Goal: Communication & Community: Answer question/provide support

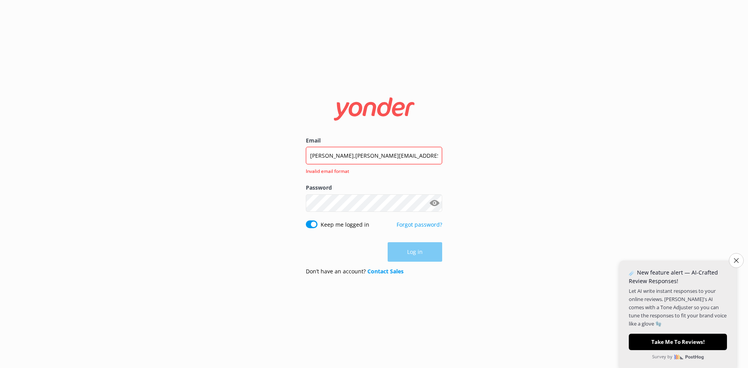
type input "[PERSON_NAME],[PERSON_NAME][EMAIL_ADDRESS][DOMAIN_NAME]"
click at [268, 211] on div "Email [PERSON_NAME],[PERSON_NAME][EMAIL_ADDRESS][DOMAIN_NAME] Invalid email for…" at bounding box center [374, 184] width 748 height 368
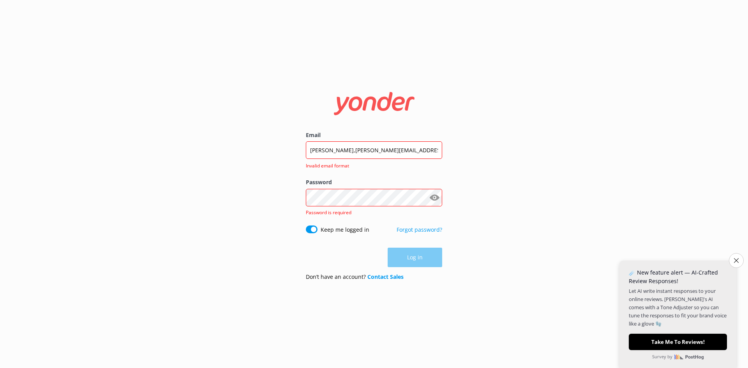
click at [252, 201] on div "Email [PERSON_NAME],[PERSON_NAME][EMAIL_ADDRESS][DOMAIN_NAME] Invalid email for…" at bounding box center [374, 184] width 748 height 368
click at [427, 230] on link "Forgot password?" at bounding box center [420, 229] width 46 height 7
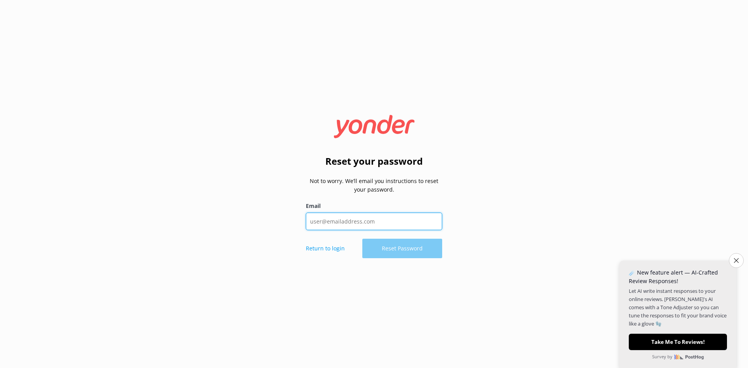
click at [345, 225] on input "Email" at bounding box center [374, 222] width 136 height 18
click at [392, 250] on div "Return to login Reset Password" at bounding box center [374, 248] width 136 height 19
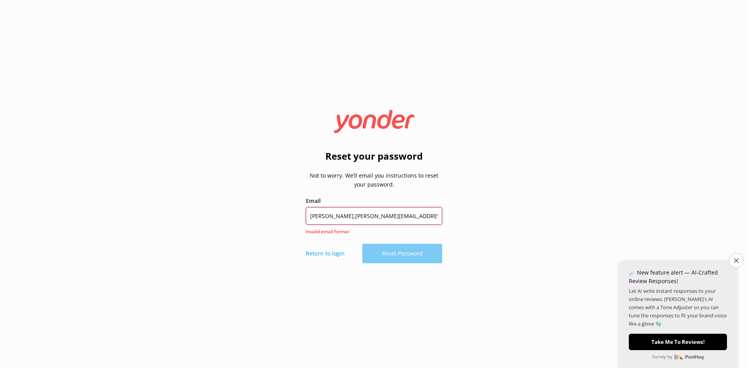
drag, startPoint x: 426, startPoint y: 219, endPoint x: 418, endPoint y: 221, distance: 8.3
click at [424, 220] on input "[PERSON_NAME],[PERSON_NAME][EMAIL_ADDRESS][DOMAIN_NAME]" at bounding box center [374, 216] width 136 height 18
click at [330, 217] on input "[PERSON_NAME],[PERSON_NAME][EMAIL_ADDRESS][DOMAIN_NAME]" at bounding box center [374, 216] width 136 height 18
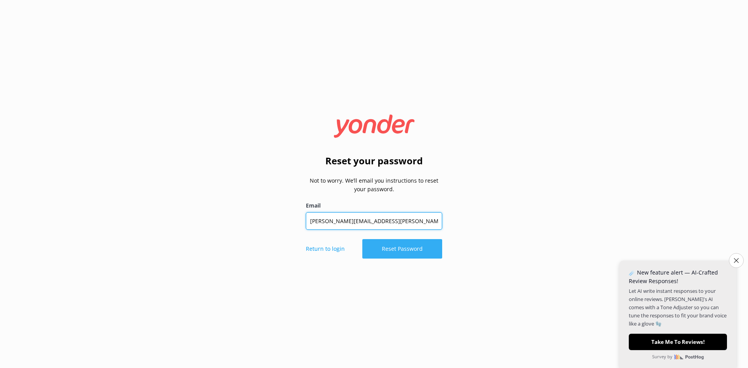
type input "[PERSON_NAME][EMAIL_ADDRESS][PERSON_NAME][DOMAIN_NAME]"
click at [390, 249] on button "Reset Password" at bounding box center [402, 248] width 80 height 19
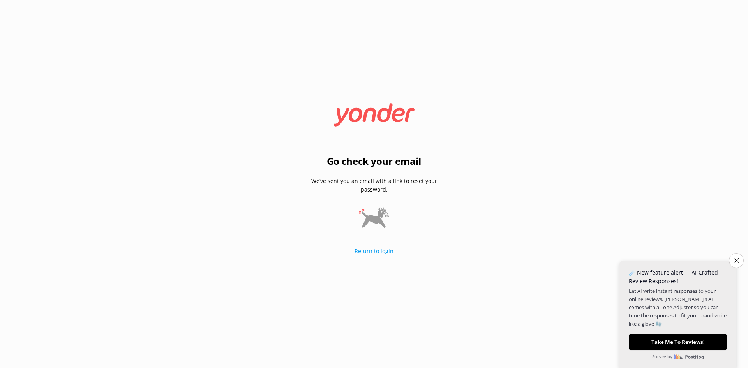
drag, startPoint x: 301, startPoint y: 145, endPoint x: 305, endPoint y: 147, distance: 4.8
click at [301, 145] on div "Go check your email We’ve sent you an email with a link to reset your password.…" at bounding box center [374, 183] width 156 height 159
click at [366, 258] on div "Go check your email We’ve sent you an email with a link to reset your password.…" at bounding box center [374, 183] width 136 height 159
click at [367, 253] on link "Return to login" at bounding box center [374, 250] width 39 height 7
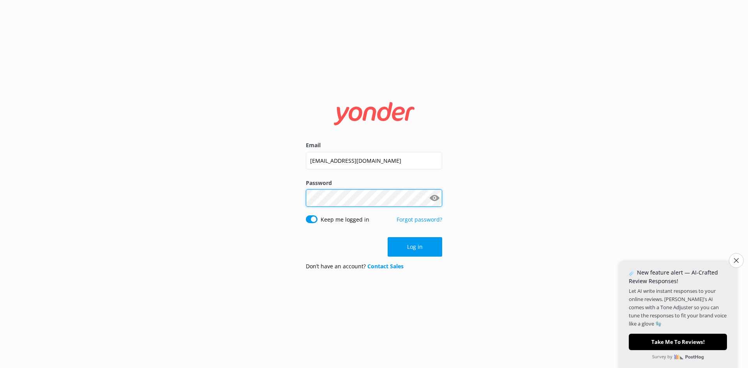
click at [239, 207] on div "Email [EMAIL_ADDRESS][DOMAIN_NAME] Password Show password Keep me logged in For…" at bounding box center [374, 184] width 748 height 368
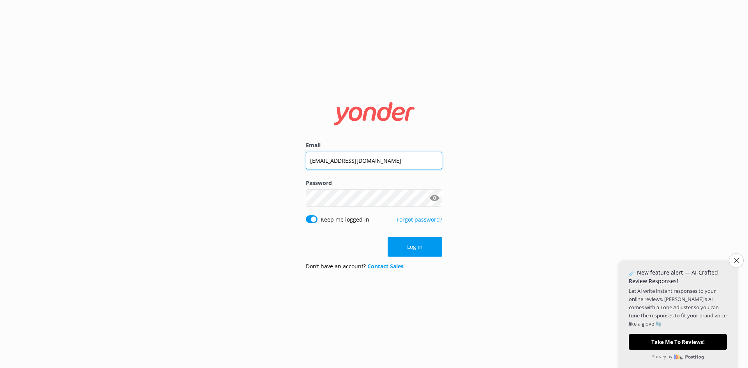
drag, startPoint x: 419, startPoint y: 161, endPoint x: 133, endPoint y: 188, distance: 287.2
click at [136, 187] on div "Email [EMAIL_ADDRESS][DOMAIN_NAME] Password Show password Keep me logged in For…" at bounding box center [374, 184] width 748 height 368
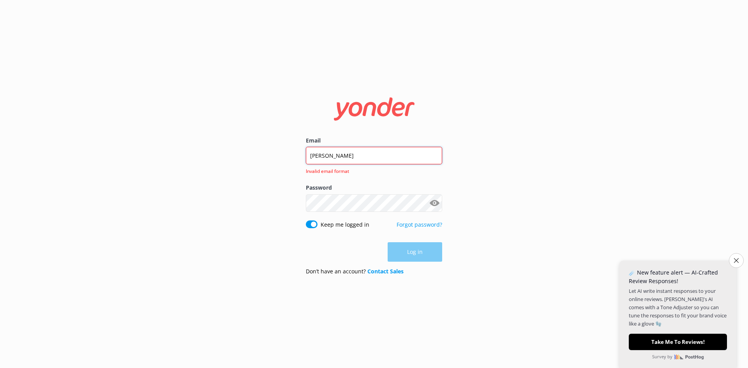
type input "[PERSON_NAME][EMAIL_ADDRESS][PERSON_NAME][DOMAIN_NAME]"
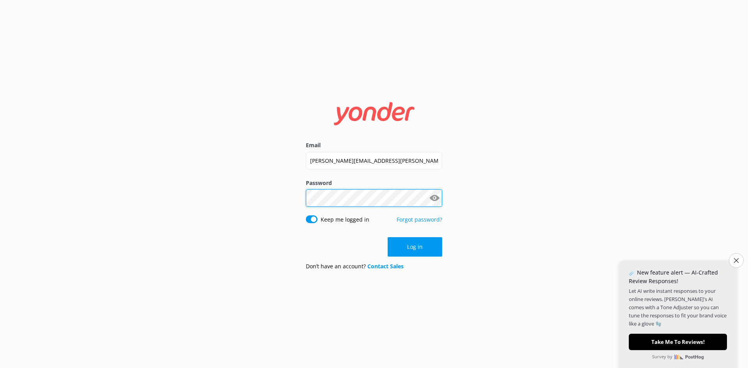
click at [228, 215] on div "Email [PERSON_NAME][EMAIL_ADDRESS][PERSON_NAME][DOMAIN_NAME] Password Show pass…" at bounding box center [374, 184] width 748 height 368
click at [184, 290] on div "Email [PERSON_NAME][EMAIL_ADDRESS][PERSON_NAME][DOMAIN_NAME] Password Show pass…" at bounding box center [374, 184] width 748 height 368
click at [430, 248] on button "Log in" at bounding box center [415, 246] width 55 height 19
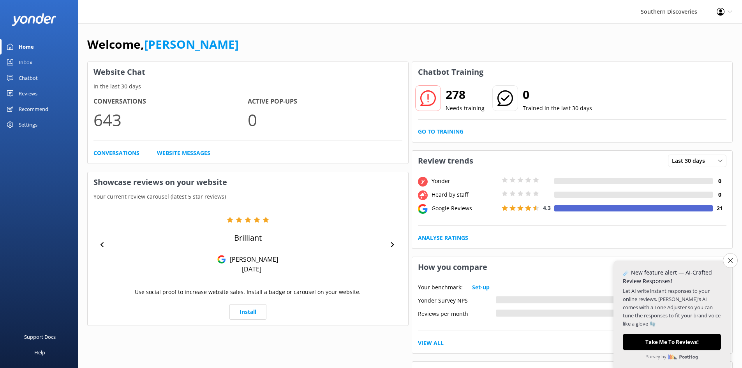
click at [36, 67] on link "Inbox" at bounding box center [39, 63] width 78 height 16
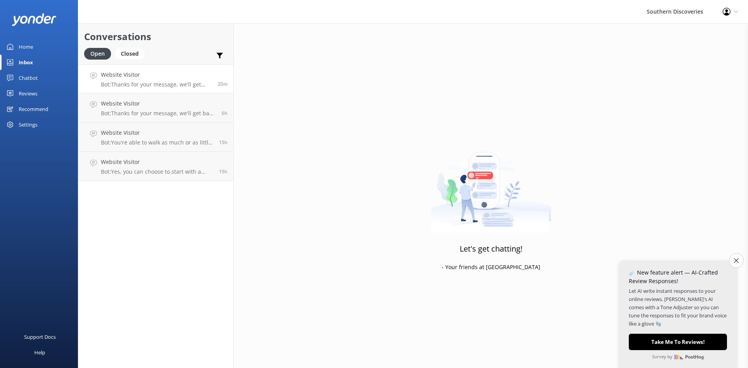
click at [144, 78] on h4 "Website Visitor" at bounding box center [156, 75] width 111 height 9
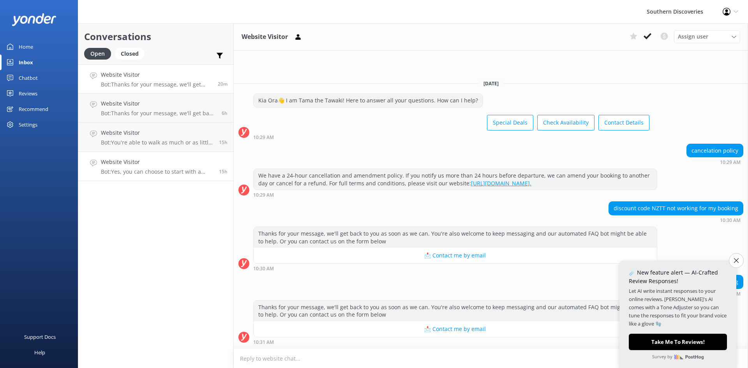
click at [126, 171] on p "Bot: Yes, you can choose to start with a Milford Sound Nature Cruise and then p…" at bounding box center [157, 171] width 112 height 7
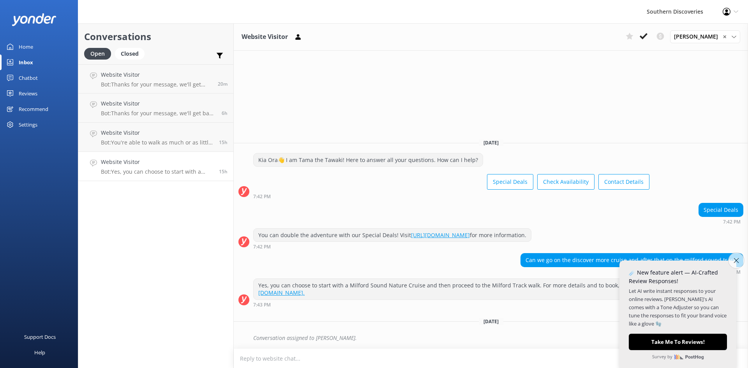
click at [733, 259] on button "Close survey" at bounding box center [736, 260] width 16 height 16
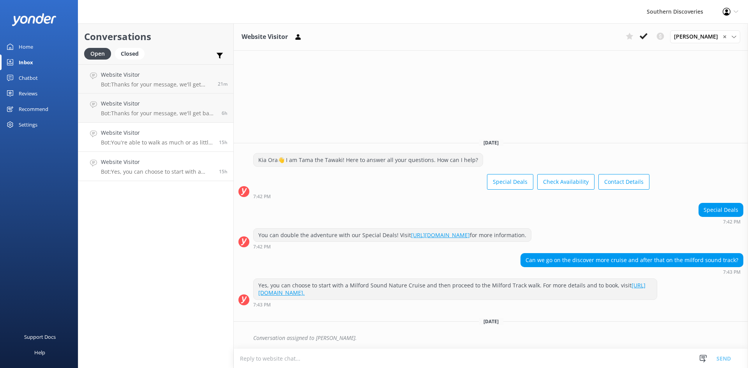
click at [139, 145] on p "Bot: You're able to walk as much or as little as you'd prefer as this isn't a l…" at bounding box center [157, 142] width 112 height 7
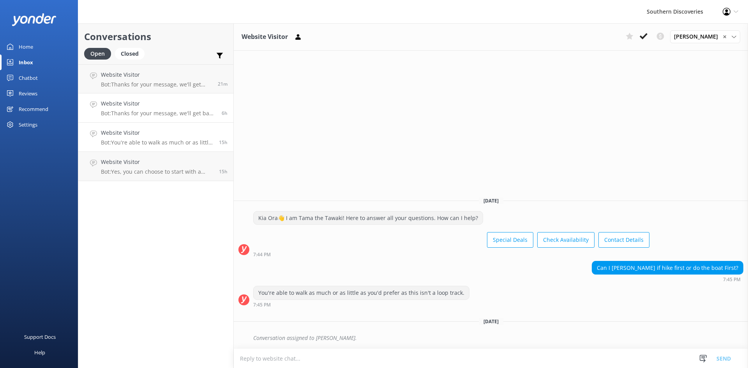
click at [150, 117] on link "Website Visitor Bot: Thanks for your message, we'll get back to you as soon as …" at bounding box center [155, 108] width 155 height 29
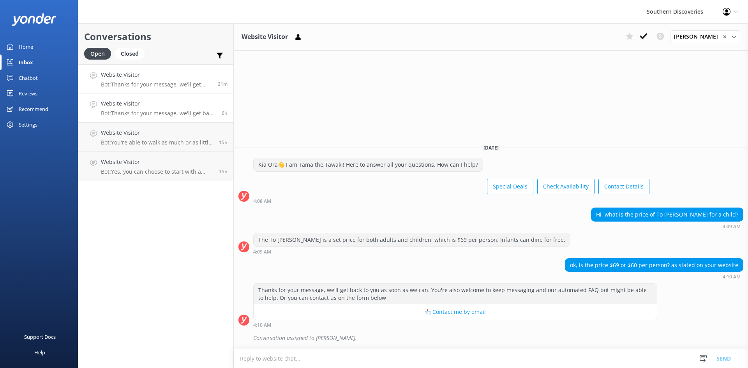
click at [169, 69] on link "Website Visitor Bot: Thanks for your message, we'll get back to you as soon as …" at bounding box center [155, 78] width 155 height 29
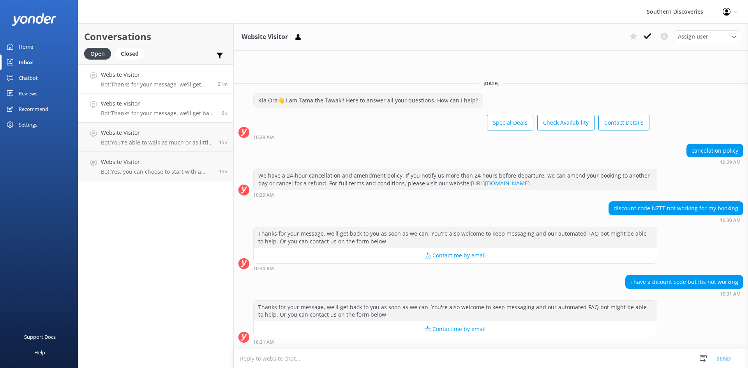
click at [163, 109] on div "Website Visitor Bot: Thanks for your message, we'll get back to you as soon as …" at bounding box center [158, 107] width 115 height 17
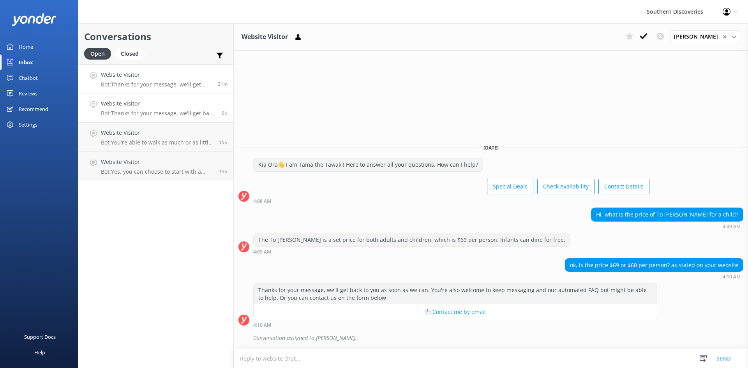
click at [162, 82] on p "Bot: Thanks for your message, we'll get back to you as soon as we can. You're a…" at bounding box center [156, 84] width 111 height 7
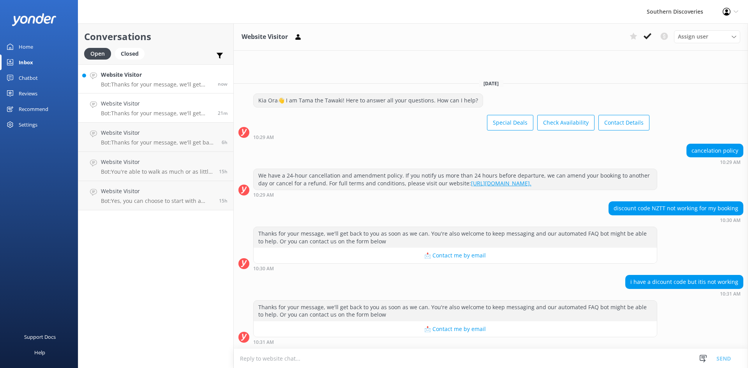
click at [128, 85] on p "Bot: Thanks for your message, we'll get back to you as soon as we can. You're a…" at bounding box center [156, 84] width 111 height 7
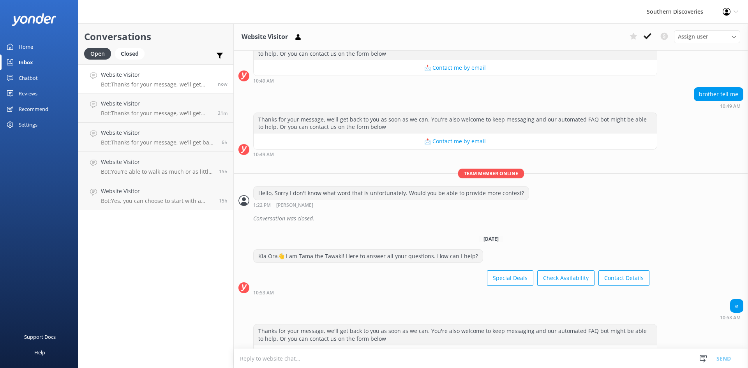
scroll to position [329, 0]
